Goal: Transaction & Acquisition: Purchase product/service

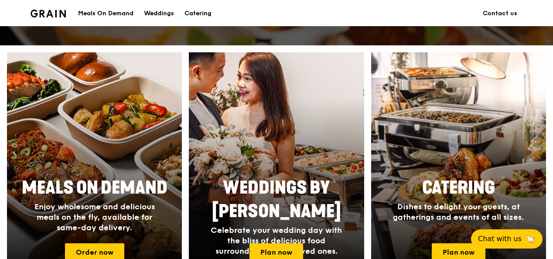
scroll to position [392, 0]
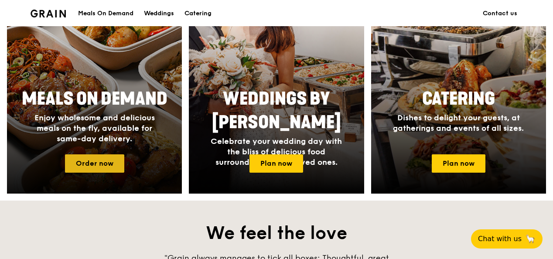
click at [117, 163] on link "Order now" at bounding box center [94, 163] width 59 height 18
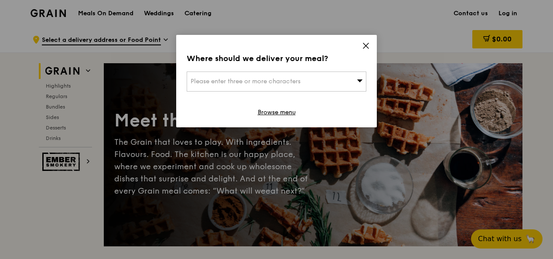
click at [366, 41] on div "Where should we deliver your meal? Please enter three or more characters Browse…" at bounding box center [276, 81] width 201 height 92
click at [366, 43] on icon at bounding box center [366, 46] width 8 height 8
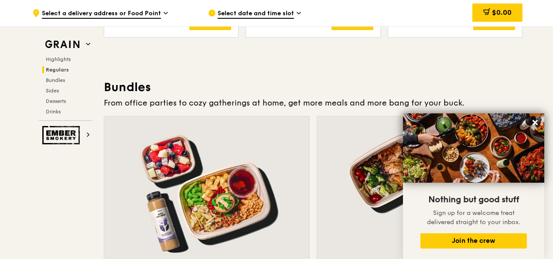
scroll to position [1308, 0]
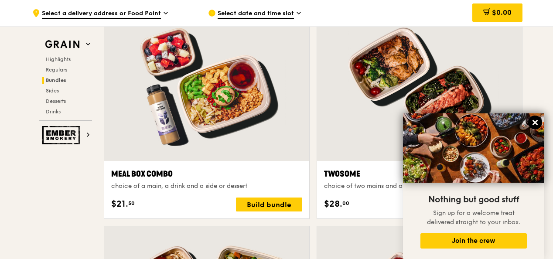
click at [536, 120] on icon at bounding box center [535, 123] width 8 height 8
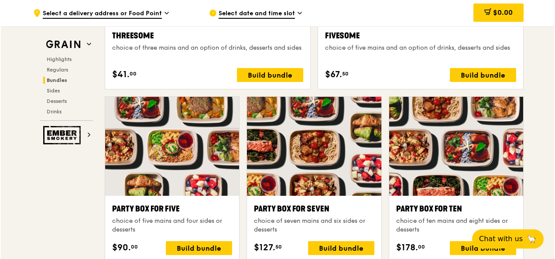
scroll to position [1701, 0]
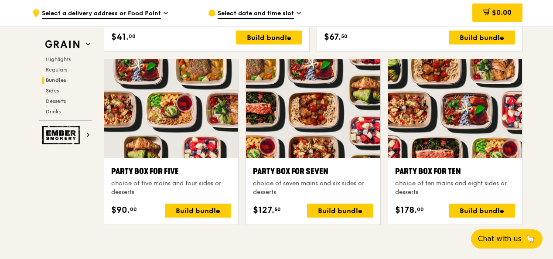
click at [453, 167] on div "Party Box for Ten" at bounding box center [455, 171] width 120 height 12
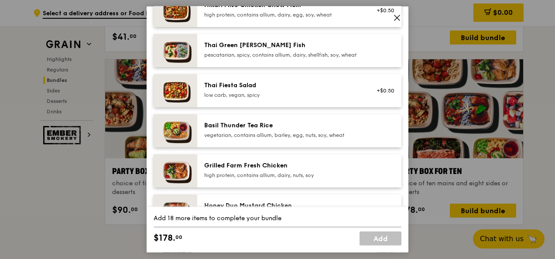
scroll to position [54, 0]
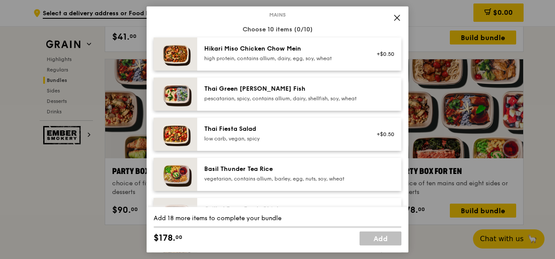
click at [393, 19] on icon at bounding box center [397, 18] width 8 height 8
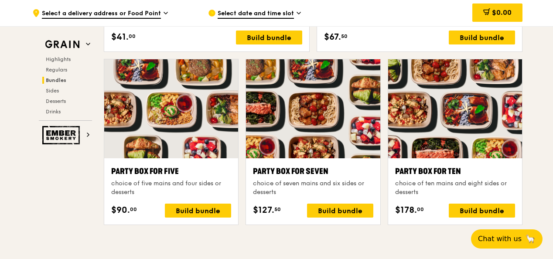
click at [342, 179] on div "choice of seven mains and six sides or desserts" at bounding box center [313, 187] width 120 height 17
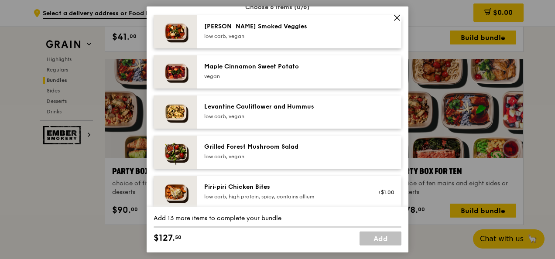
scroll to position [349, 0]
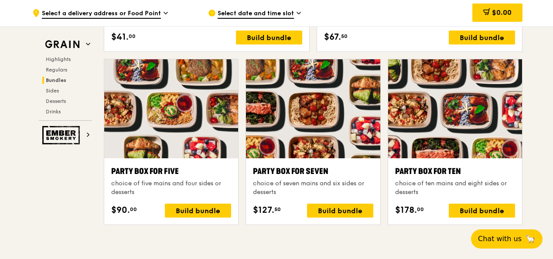
click at [195, 121] on div at bounding box center [171, 108] width 134 height 99
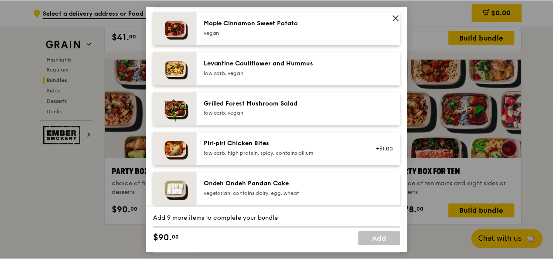
scroll to position [392, 0]
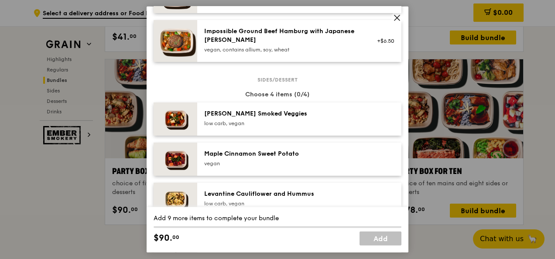
click at [244, 116] on div "[PERSON_NAME] Smoked Veggies" at bounding box center [282, 113] width 157 height 9
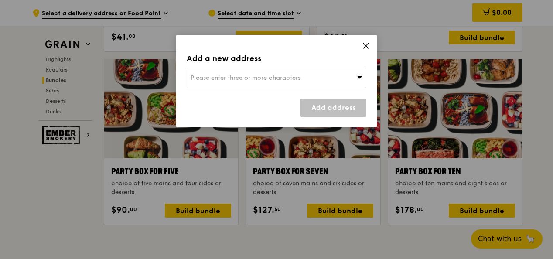
click at [368, 45] on icon at bounding box center [366, 46] width 8 height 8
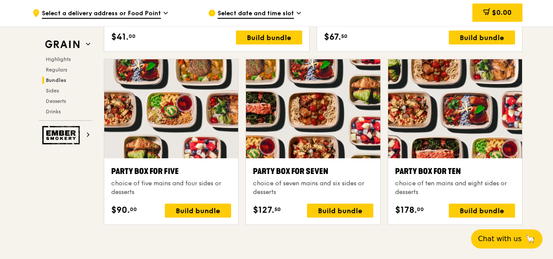
click at [529, 131] on div ".cls-1 { fill: none; stroke: #fff; stroke-linecap: round; stroke-linejoin: roun…" at bounding box center [276, 159] width 553 height 3669
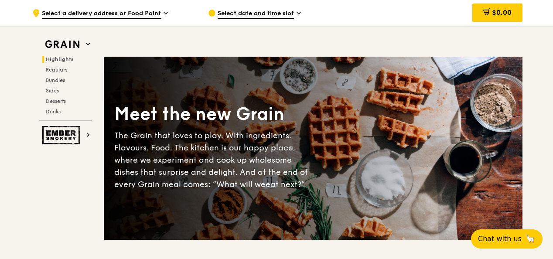
scroll to position [0, 0]
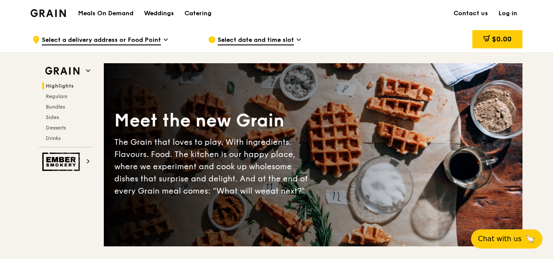
click at [290, 40] on span "Select date and time slot" at bounding box center [256, 41] width 76 height 10
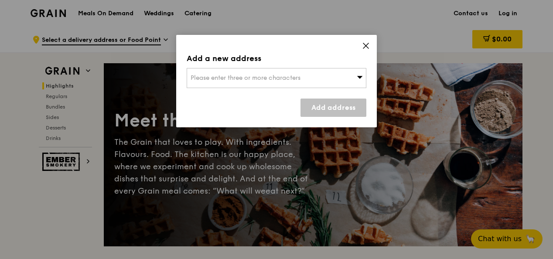
click at [367, 47] on icon at bounding box center [366, 46] width 8 height 8
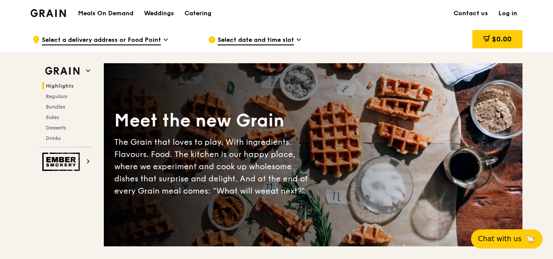
click at [139, 39] on span "Select a delivery address or Food Point" at bounding box center [101, 41] width 119 height 10
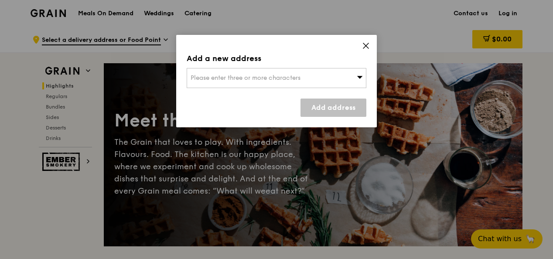
click at [368, 47] on icon at bounding box center [366, 46] width 8 height 8
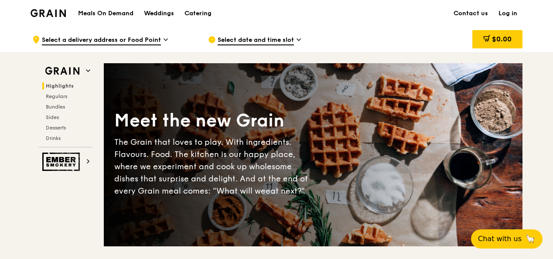
click at [263, 36] on span "Select date and time slot" at bounding box center [256, 41] width 76 height 10
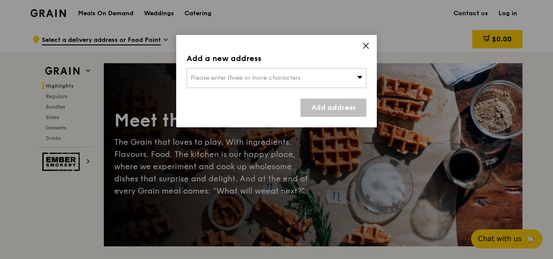
click at [368, 46] on icon at bounding box center [366, 46] width 8 height 8
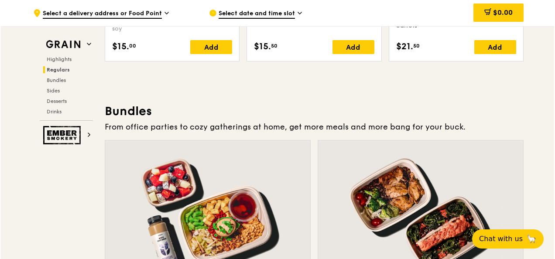
scroll to position [1308, 0]
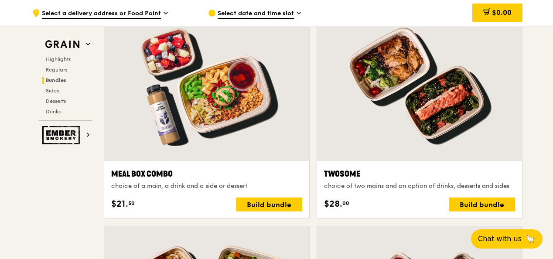
click at [247, 126] on div at bounding box center [206, 85] width 205 height 151
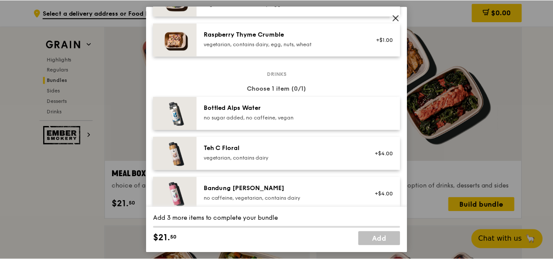
scroll to position [795, 0]
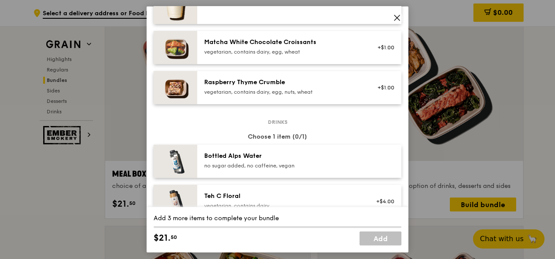
click at [399, 18] on icon at bounding box center [397, 18] width 8 height 8
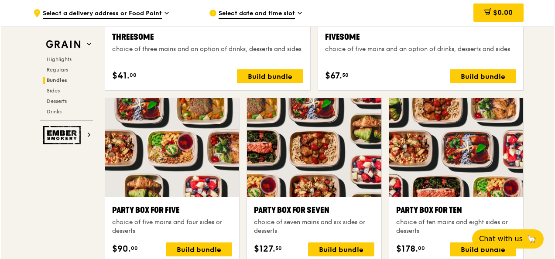
scroll to position [1657, 0]
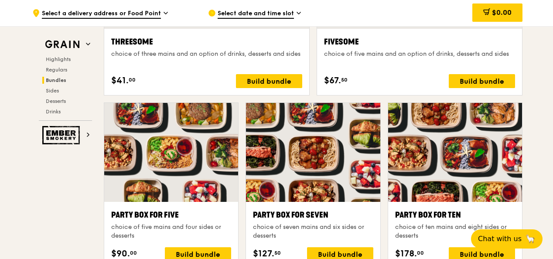
click at [415, 137] on div at bounding box center [455, 152] width 134 height 99
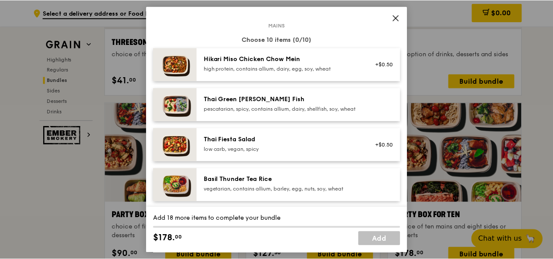
scroll to position [87, 0]
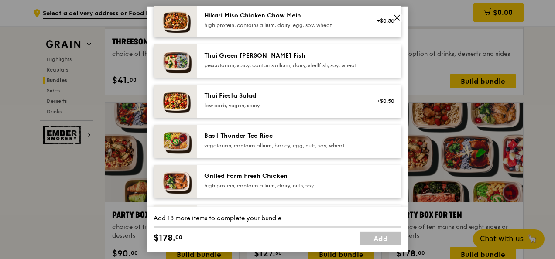
click at [261, 24] on div "high protein, contains allium, dairy, egg, soy, wheat" at bounding box center [282, 25] width 157 height 7
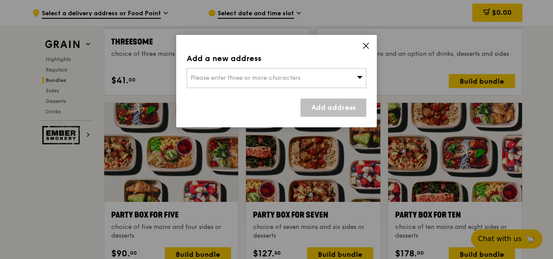
click at [364, 45] on icon at bounding box center [366, 46] width 8 height 8
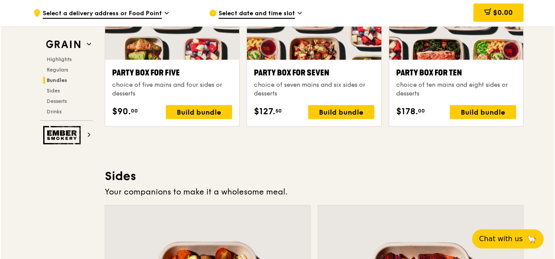
scroll to position [1744, 0]
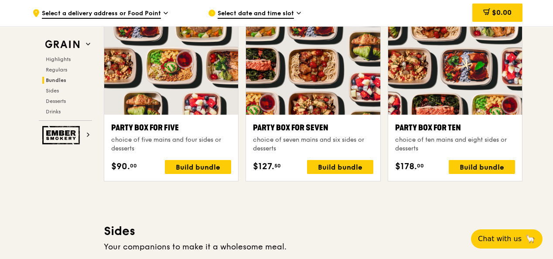
click at [413, 133] on div "Party Box for Ten choice of ten mains and eight sides or desserts" at bounding box center [455, 137] width 120 height 31
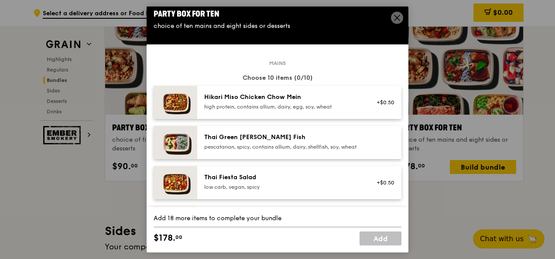
scroll to position [0, 0]
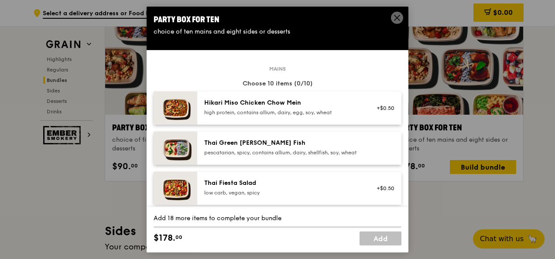
click at [290, 112] on div "high protein, contains allium, dairy, egg, soy, wheat" at bounding box center [282, 112] width 157 height 7
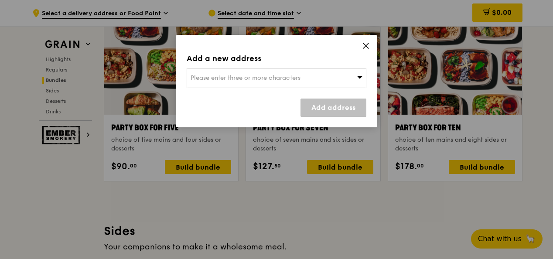
click at [316, 78] on div "Please enter three or more characters" at bounding box center [277, 78] width 180 height 20
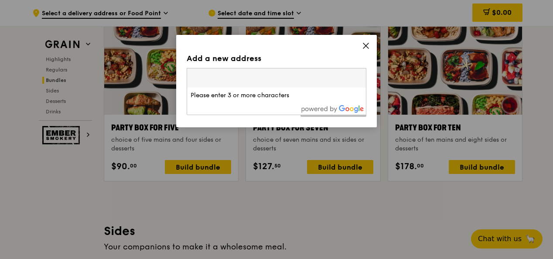
click at [299, 80] on input "search" at bounding box center [276, 77] width 179 height 19
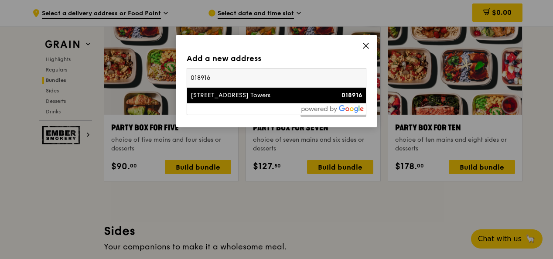
type input "018916"
click at [282, 100] on div "[STREET_ADDRESS] Towers" at bounding box center [255, 95] width 129 height 9
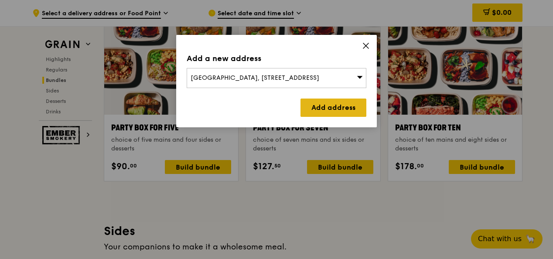
click at [324, 103] on link "Add address" at bounding box center [333, 108] width 66 height 18
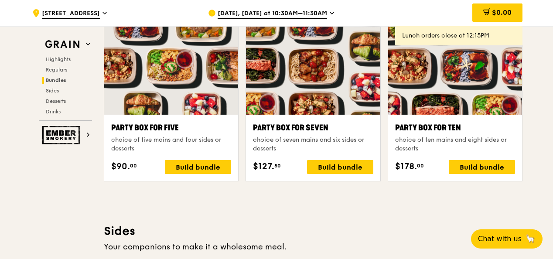
click at [434, 130] on div "Party Box for Ten" at bounding box center [455, 128] width 120 height 12
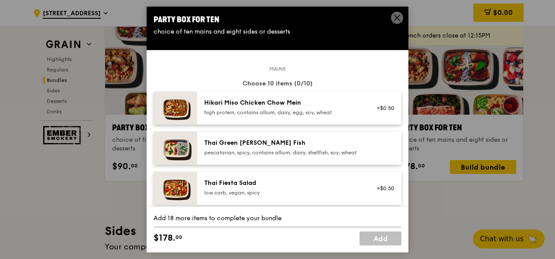
click at [277, 112] on div "high protein, contains allium, dairy, egg, soy, wheat" at bounding box center [282, 112] width 157 height 7
click at [281, 152] on div "pescatarian, spicy, contains allium, dairy, shellfish, soy, wheat" at bounding box center [282, 152] width 157 height 7
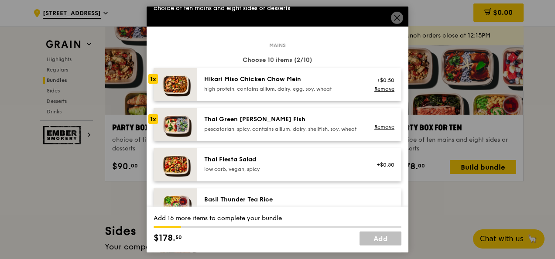
scroll to position [44, 0]
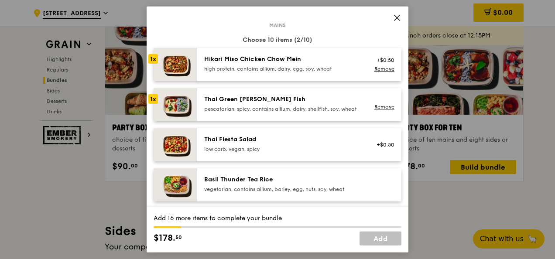
click at [273, 150] on div "Thai Fiesta Salad low carb, vegan, spicy" at bounding box center [282, 143] width 157 height 17
click at [274, 181] on div "Basil Thunder Tea Rice vegetarian, contains allium, barley, egg, nuts, soy, whe…" at bounding box center [299, 184] width 204 height 33
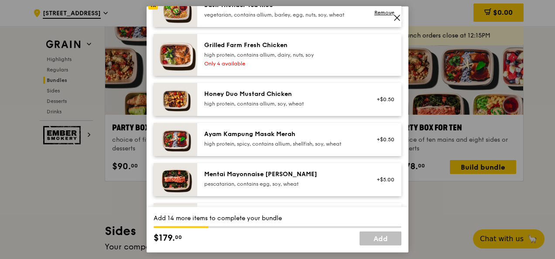
click at [263, 99] on div "Honey Duo Mustard Chicken" at bounding box center [282, 94] width 157 height 9
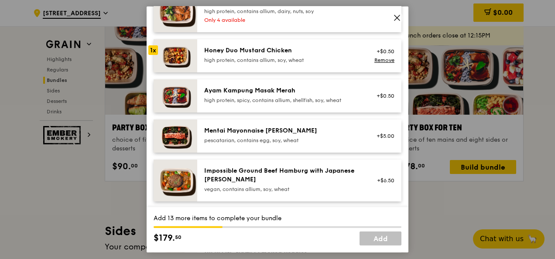
click at [259, 104] on div "high protein, spicy, contains allium, shellfish, soy, wheat" at bounding box center [282, 100] width 157 height 7
click at [262, 142] on div "Mentai Mayonnaise [PERSON_NAME] pescatarian, contains egg, soy, wheat" at bounding box center [282, 134] width 157 height 17
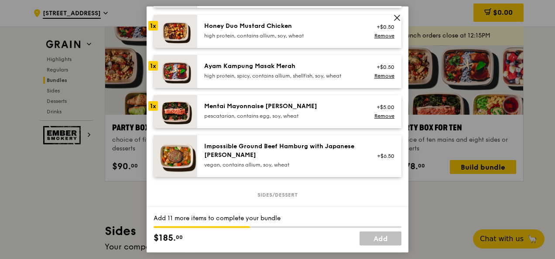
scroll to position [305, 0]
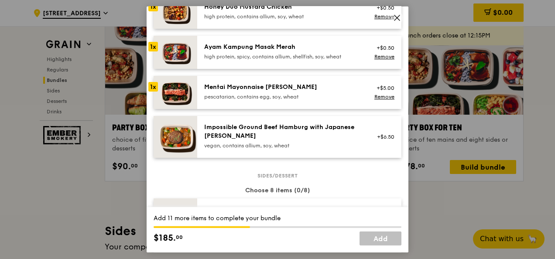
click at [262, 149] on div "vegan, contains allium, soy, wheat" at bounding box center [282, 145] width 157 height 7
click at [374, 146] on link "Remove" at bounding box center [384, 143] width 20 height 6
click at [374, 100] on link "Remove" at bounding box center [384, 97] width 20 height 6
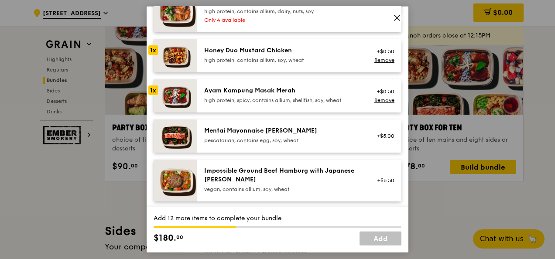
scroll to position [218, 0]
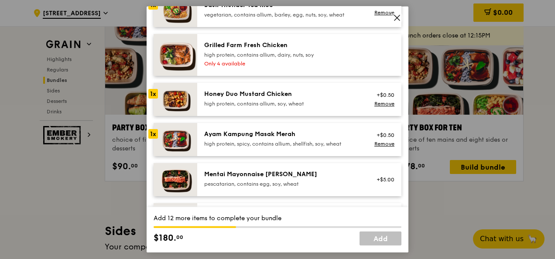
click at [307, 109] on div "Honey Duo Mustard Chicken high protein, contains allium, soy, wheat" at bounding box center [282, 99] width 167 height 19
click at [299, 138] on div "Ayam Kampung Masak Merah" at bounding box center [282, 134] width 157 height 9
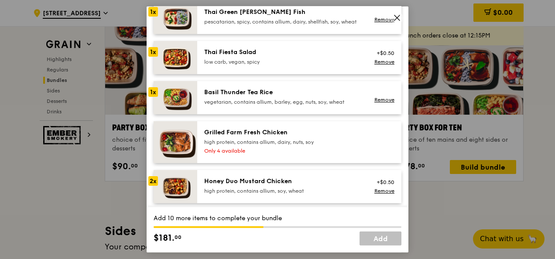
click at [285, 106] on div "vegetarian, contains allium, barley, egg, nuts, soy, wheat" at bounding box center [282, 102] width 157 height 7
click at [280, 65] on div "low carb, vegan, spicy" at bounding box center [282, 61] width 157 height 7
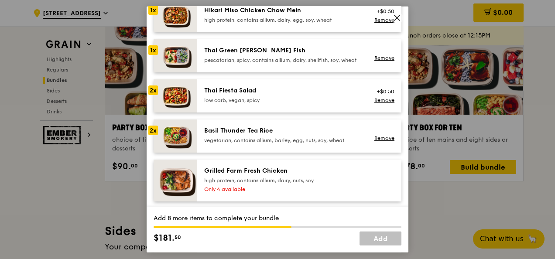
scroll to position [44, 0]
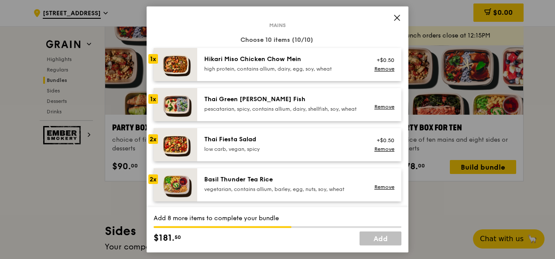
click at [276, 113] on div "pescatarian, spicy, contains allium, dairy, shellfish, soy, wheat" at bounding box center [282, 109] width 157 height 7
click at [272, 65] on div "high protein, contains allium, dairy, egg, soy, wheat" at bounding box center [282, 68] width 157 height 7
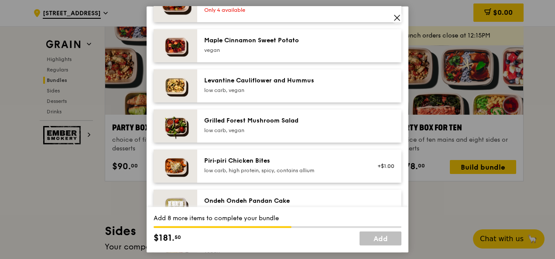
scroll to position [480, 0]
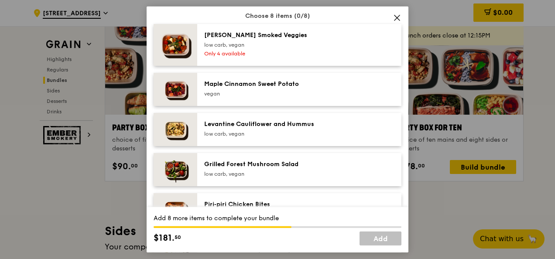
click at [276, 89] on div "Maple Cinnamon Sweet Potato" at bounding box center [282, 84] width 157 height 9
click at [276, 48] on div "low carb, vegan" at bounding box center [282, 44] width 157 height 7
click at [279, 129] on div "Levantine Cauliflower and Hummus" at bounding box center [282, 124] width 157 height 9
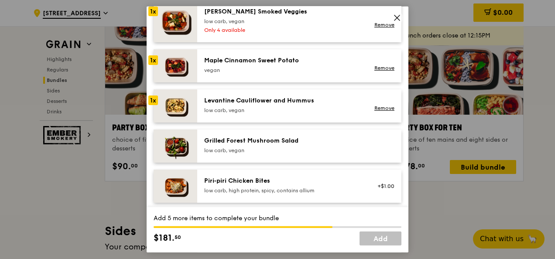
scroll to position [523, 0]
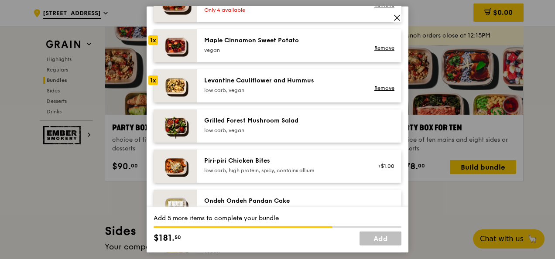
click at [279, 125] on div "Grilled Forest Mushroom Salad" at bounding box center [282, 120] width 157 height 9
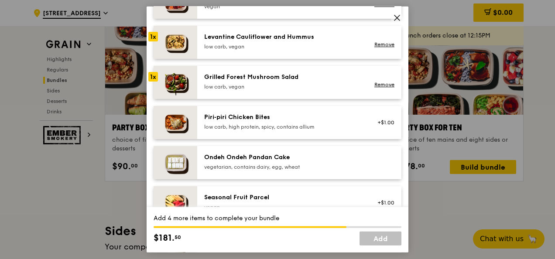
click at [282, 122] on div "Piri‑piri Chicken Bites" at bounding box center [282, 117] width 157 height 9
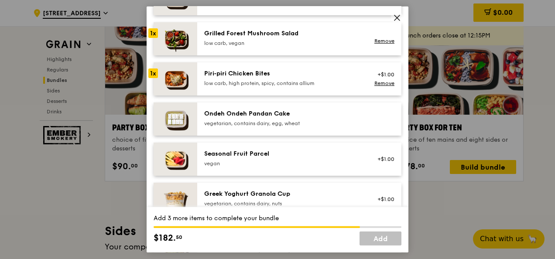
click at [282, 127] on div "vegetarian, contains dairy, egg, wheat" at bounding box center [282, 123] width 157 height 7
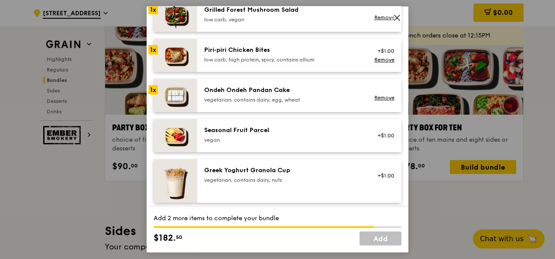
scroll to position [654, 0]
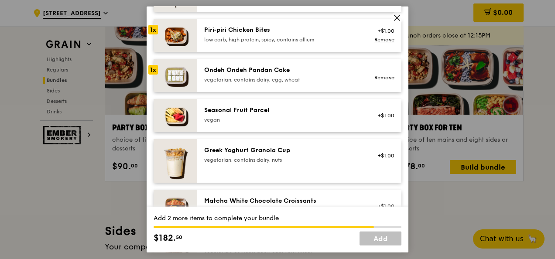
click at [282, 123] on div "vegan" at bounding box center [282, 119] width 157 height 7
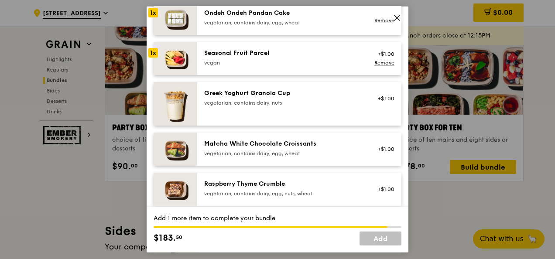
scroll to position [698, 0]
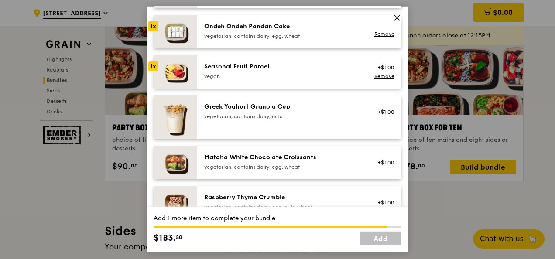
click at [284, 157] on div "Matcha White Chocolate Croissants vegetarian, contains dairy, egg, wheat +$1.00" at bounding box center [299, 162] width 204 height 33
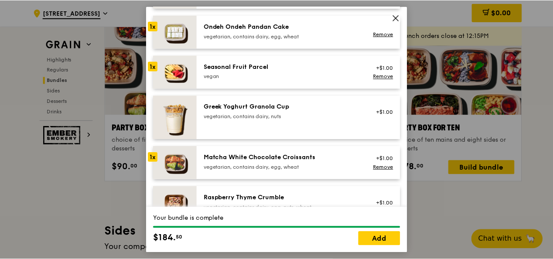
scroll to position [741, 0]
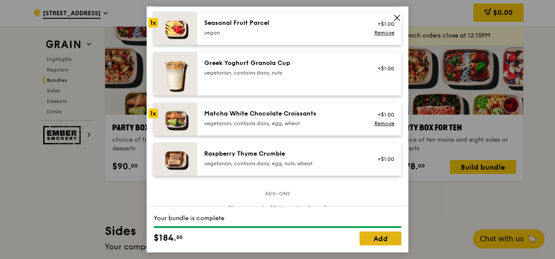
click at [382, 238] on link "Add" at bounding box center [380, 239] width 42 height 14
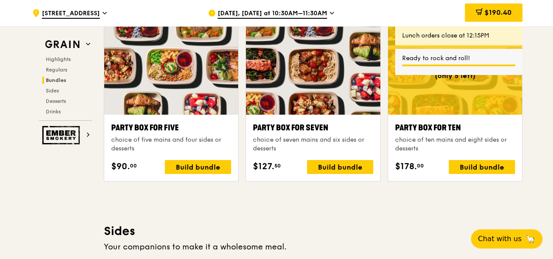
click at [232, 14] on span "[DATE], [DATE] at 10:30AM–11:30AM" at bounding box center [272, 14] width 109 height 10
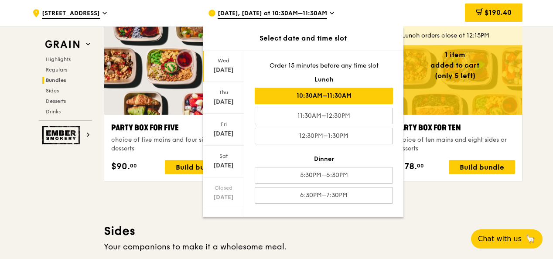
scroll to position [101, 0]
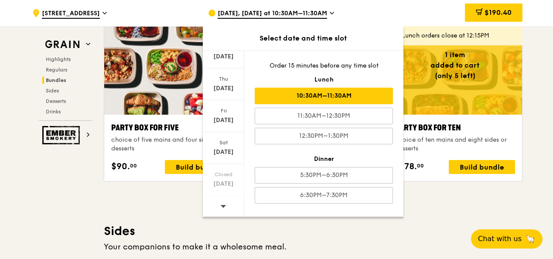
click at [226, 201] on div at bounding box center [223, 207] width 41 height 22
click at [225, 56] on div "[DATE]" at bounding box center [223, 56] width 39 height 9
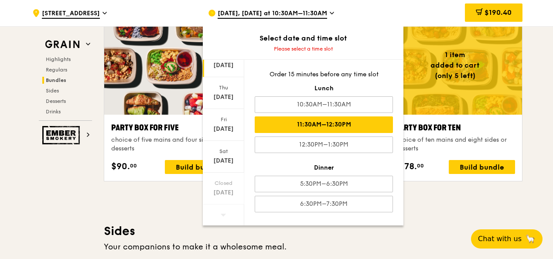
click at [308, 119] on div "11:30AM–12:30PM" at bounding box center [324, 124] width 138 height 17
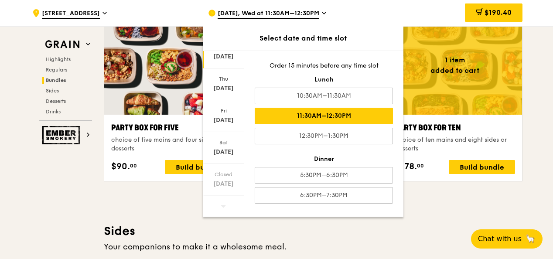
click at [541, 103] on div ".cls-1 { fill: none; stroke: #fff; stroke-linecap: round; stroke-linejoin: roun…" at bounding box center [276, 116] width 553 height 3669
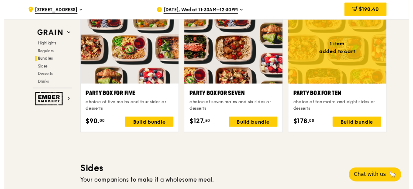
scroll to position [1701, 0]
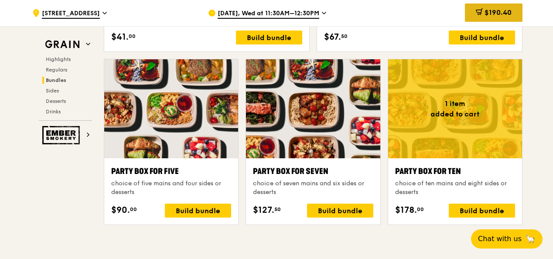
click at [503, 13] on span "$190.40" at bounding box center [497, 12] width 27 height 8
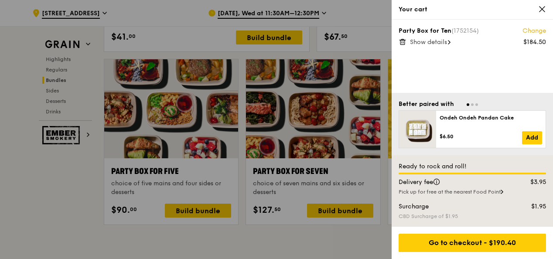
click at [541, 8] on icon at bounding box center [542, 9] width 8 height 8
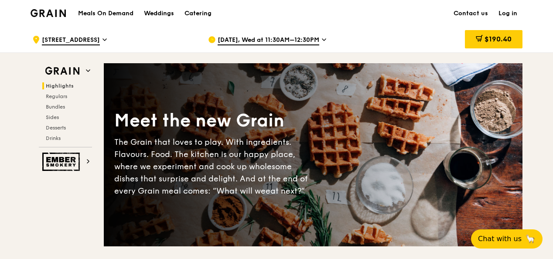
scroll to position [0, 0]
click at [109, 13] on h1 "Meals On Demand" at bounding box center [105, 13] width 55 height 9
click at [190, 14] on div "Catering" at bounding box center [197, 13] width 27 height 26
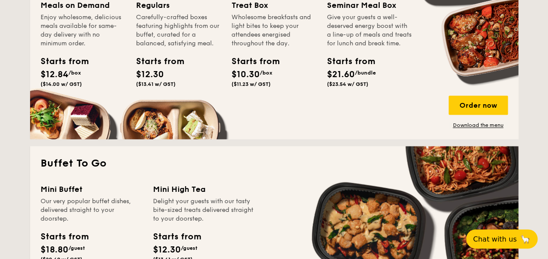
scroll to position [523, 0]
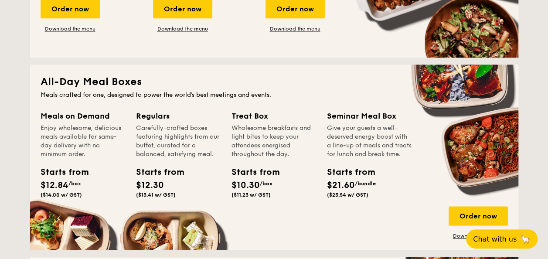
click at [196, 119] on div "Regulars" at bounding box center [178, 116] width 85 height 12
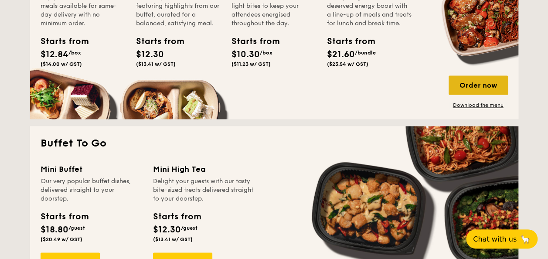
click at [469, 83] on div "Order now" at bounding box center [478, 84] width 59 height 19
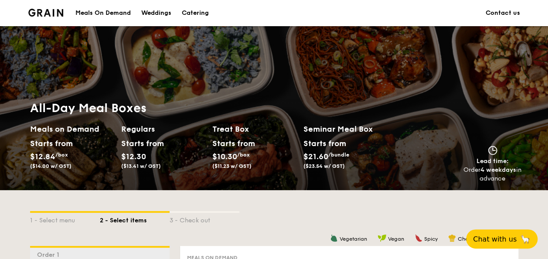
click at [104, 13] on div "Meals On Demand" at bounding box center [102, 13] width 55 height 26
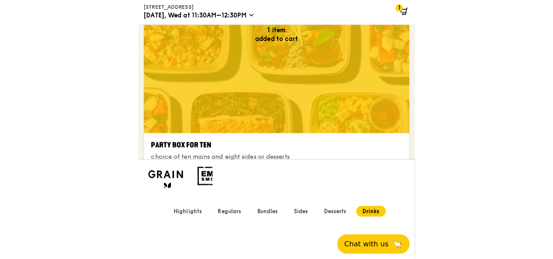
scroll to position [3708, 0]
